Goal: Task Accomplishment & Management: Manage account settings

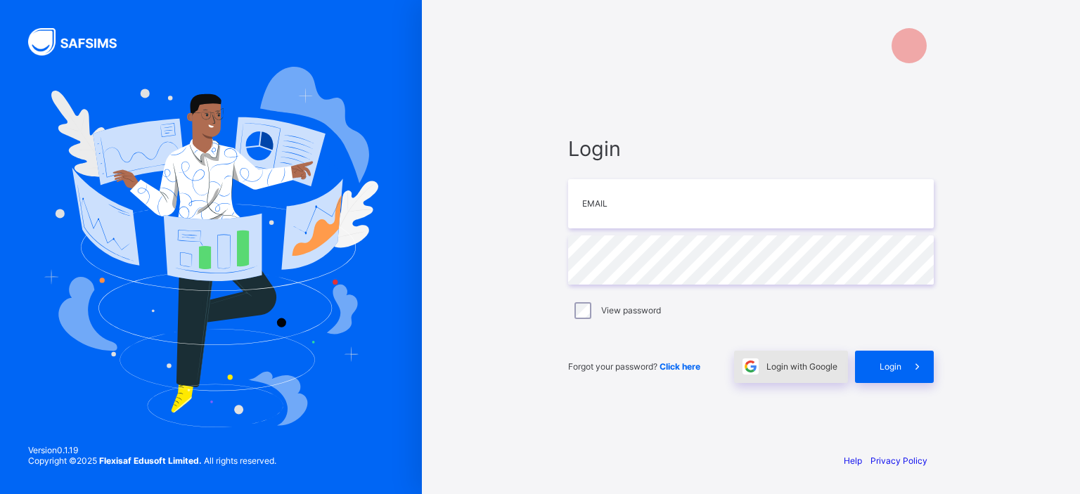
click at [529, 361] on span "Login with Google" at bounding box center [801, 366] width 71 height 11
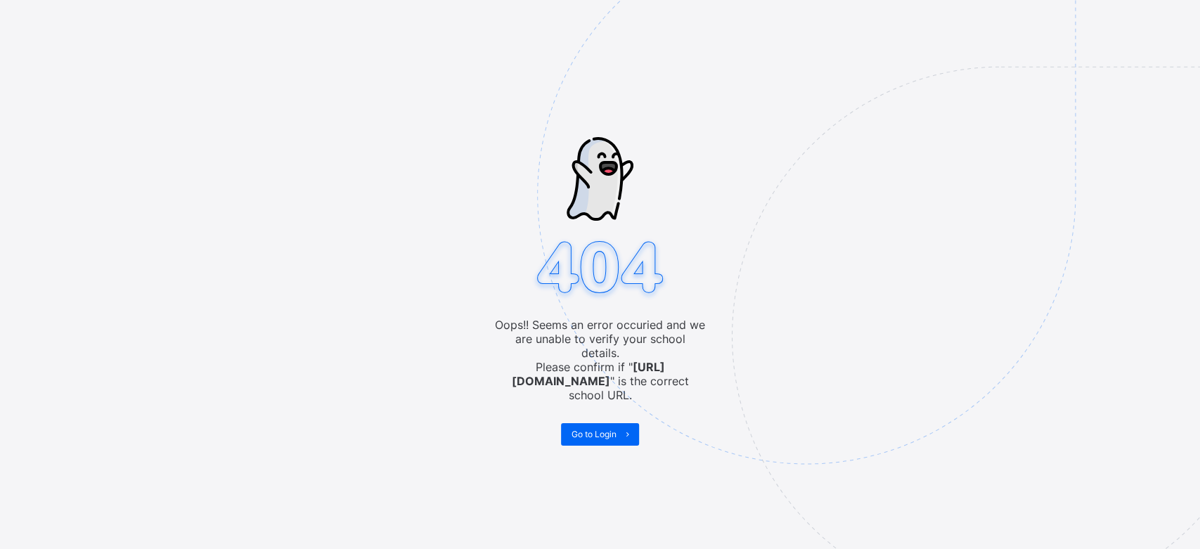
click at [611, 398] on img at bounding box center [903, 266] width 733 height 680
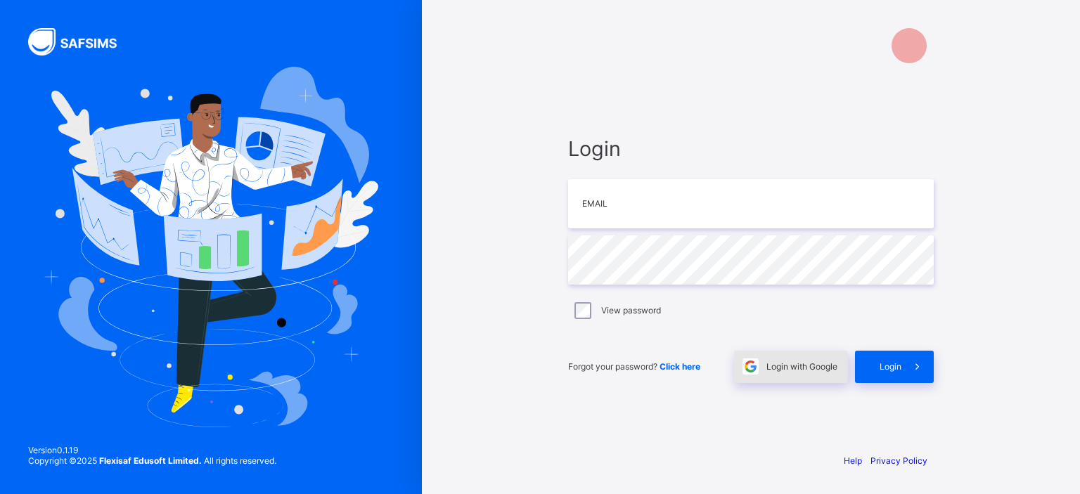
click at [786, 363] on span "Login with Google" at bounding box center [801, 366] width 71 height 11
